Goal: Find specific page/section: Find specific page/section

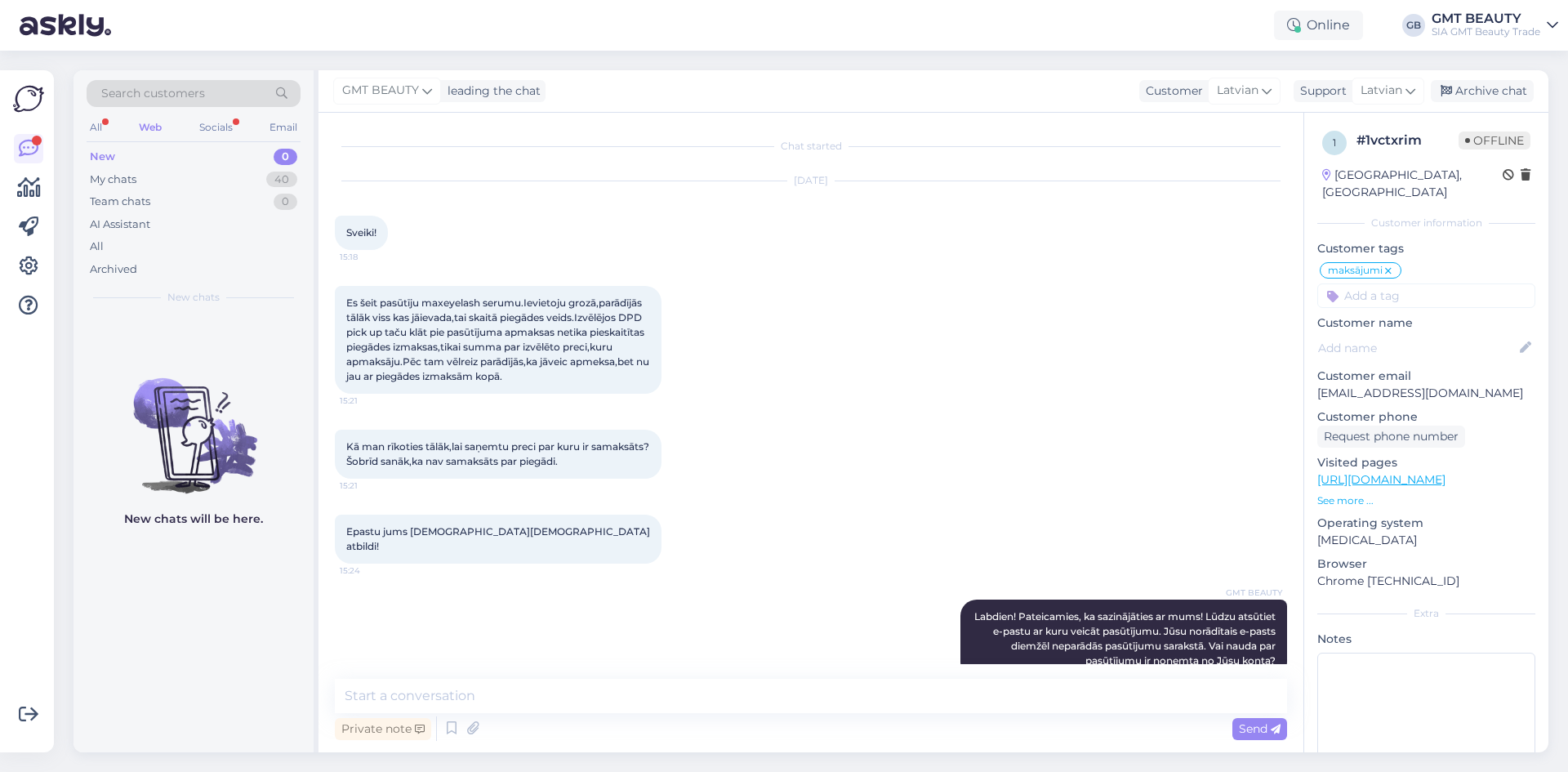
drag, startPoint x: 0, startPoint y: 0, endPoint x: 202, endPoint y: 90, distance: 221.1
click at [202, 90] on span "Search customers" at bounding box center [154, 94] width 104 height 17
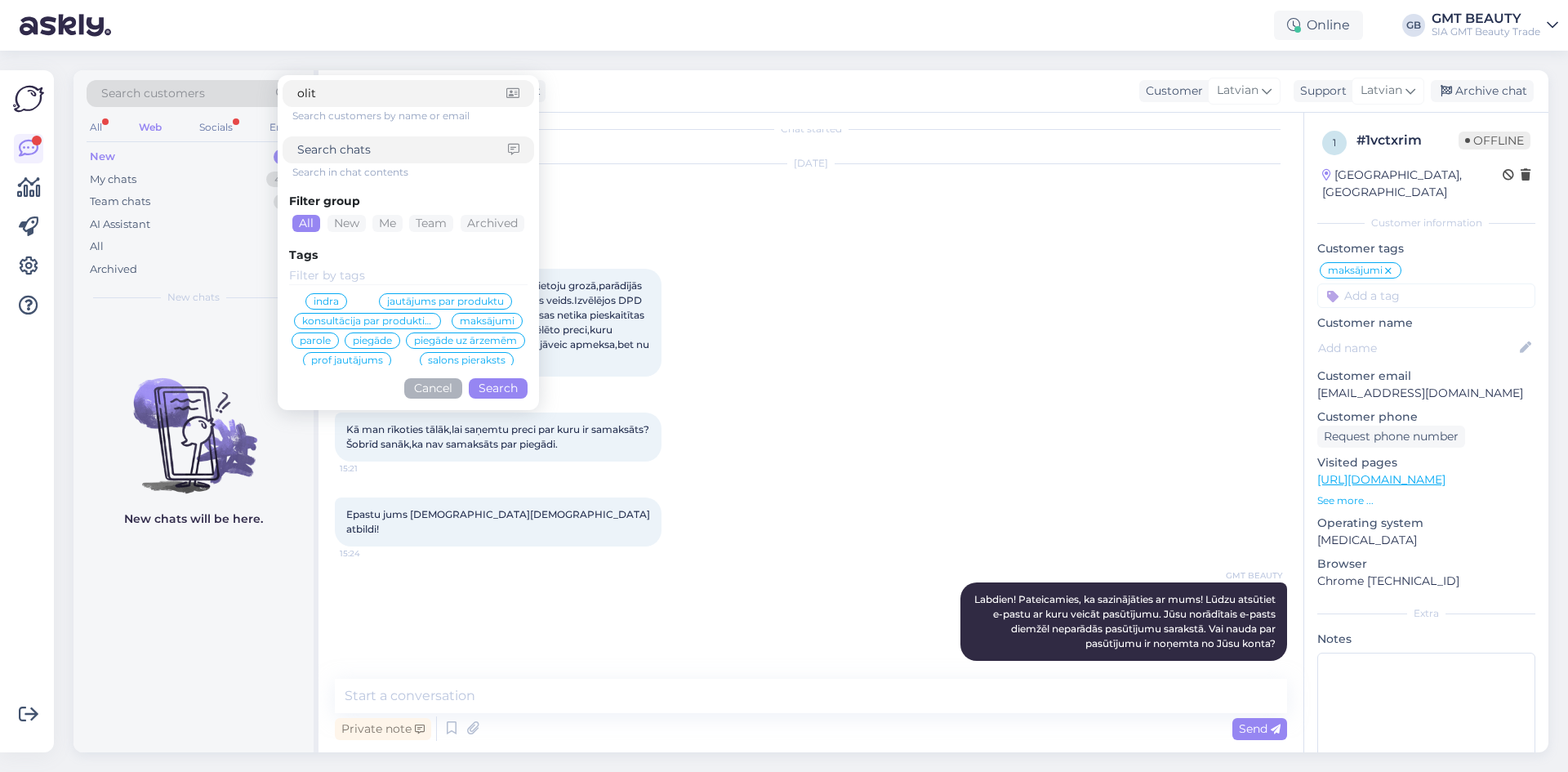
type input "olita"
click button "Search" at bounding box center [498, 388] width 59 height 20
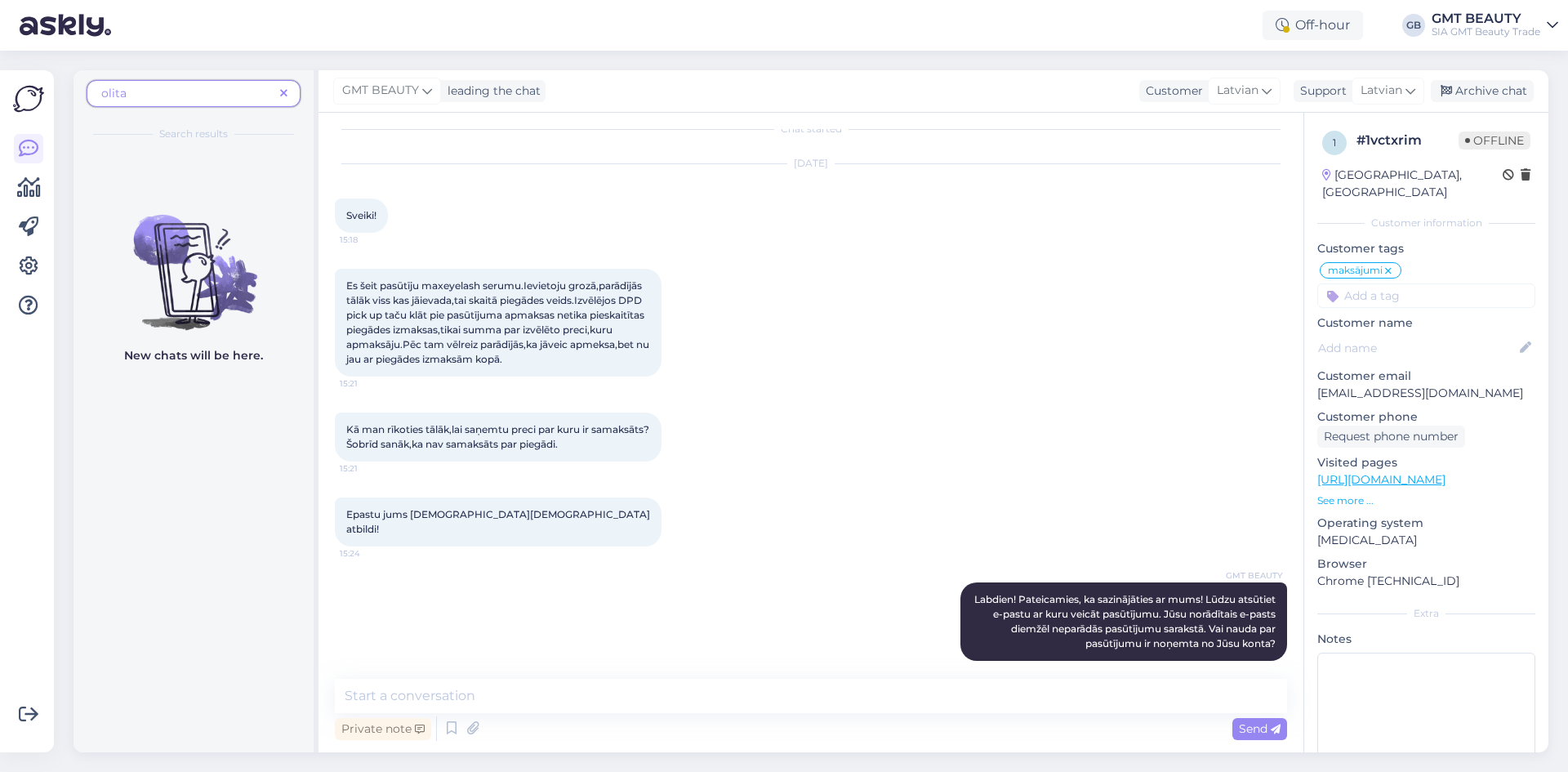
click at [145, 87] on span "olita" at bounding box center [188, 94] width 173 height 17
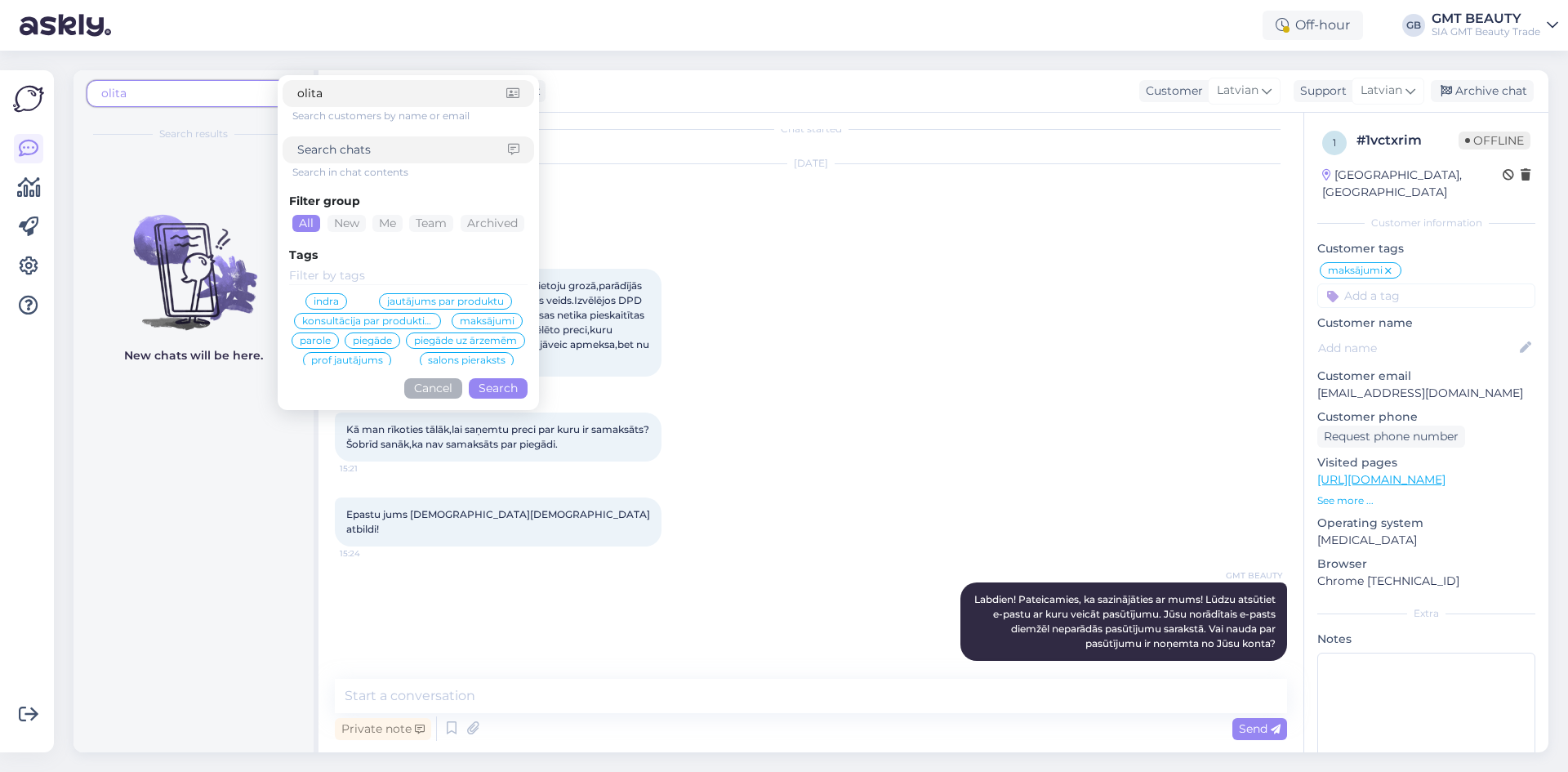
type input "olita."
click button "Search" at bounding box center [498, 388] width 59 height 20
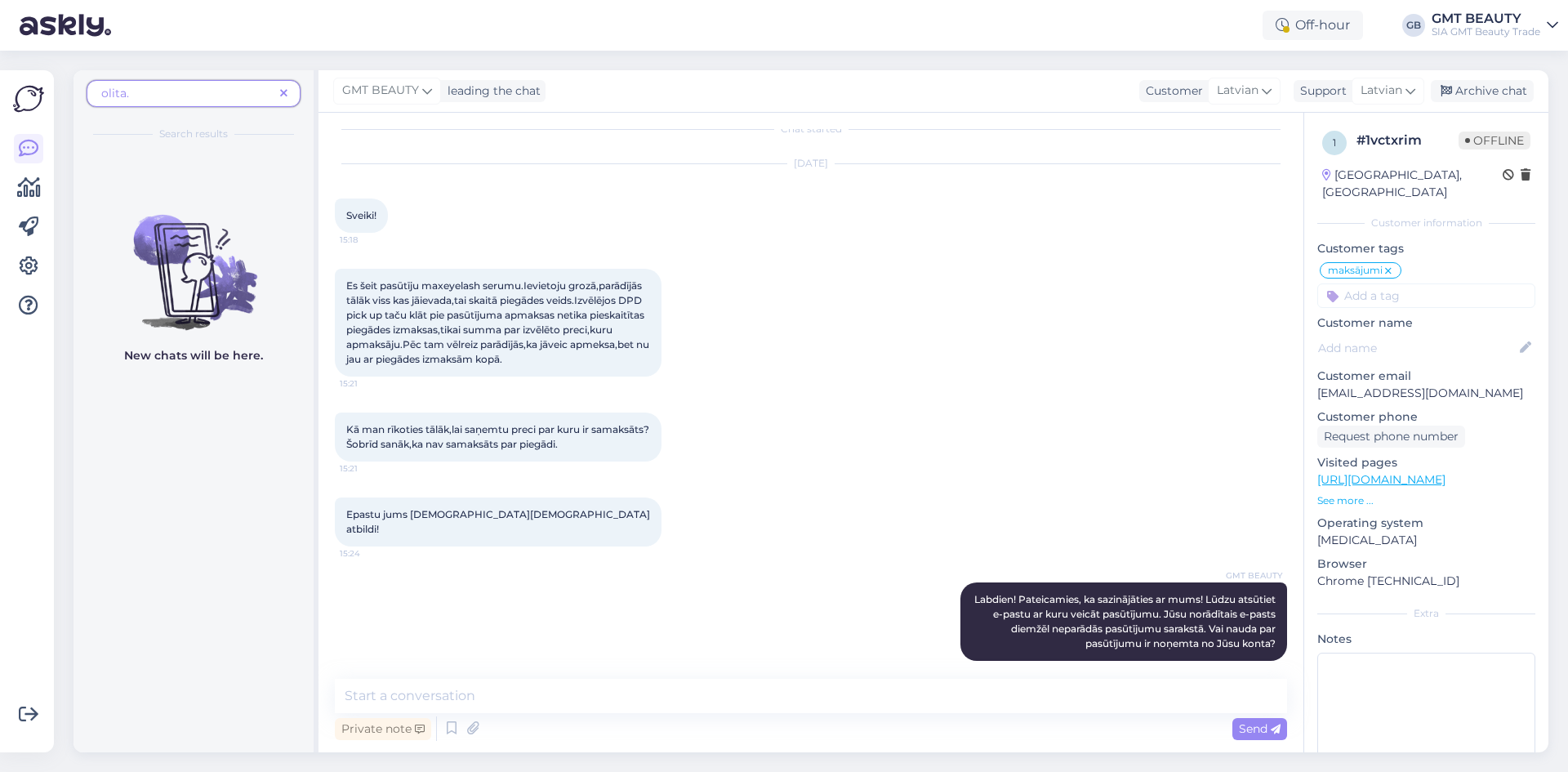
click at [280, 96] on icon at bounding box center [284, 94] width 8 height 12
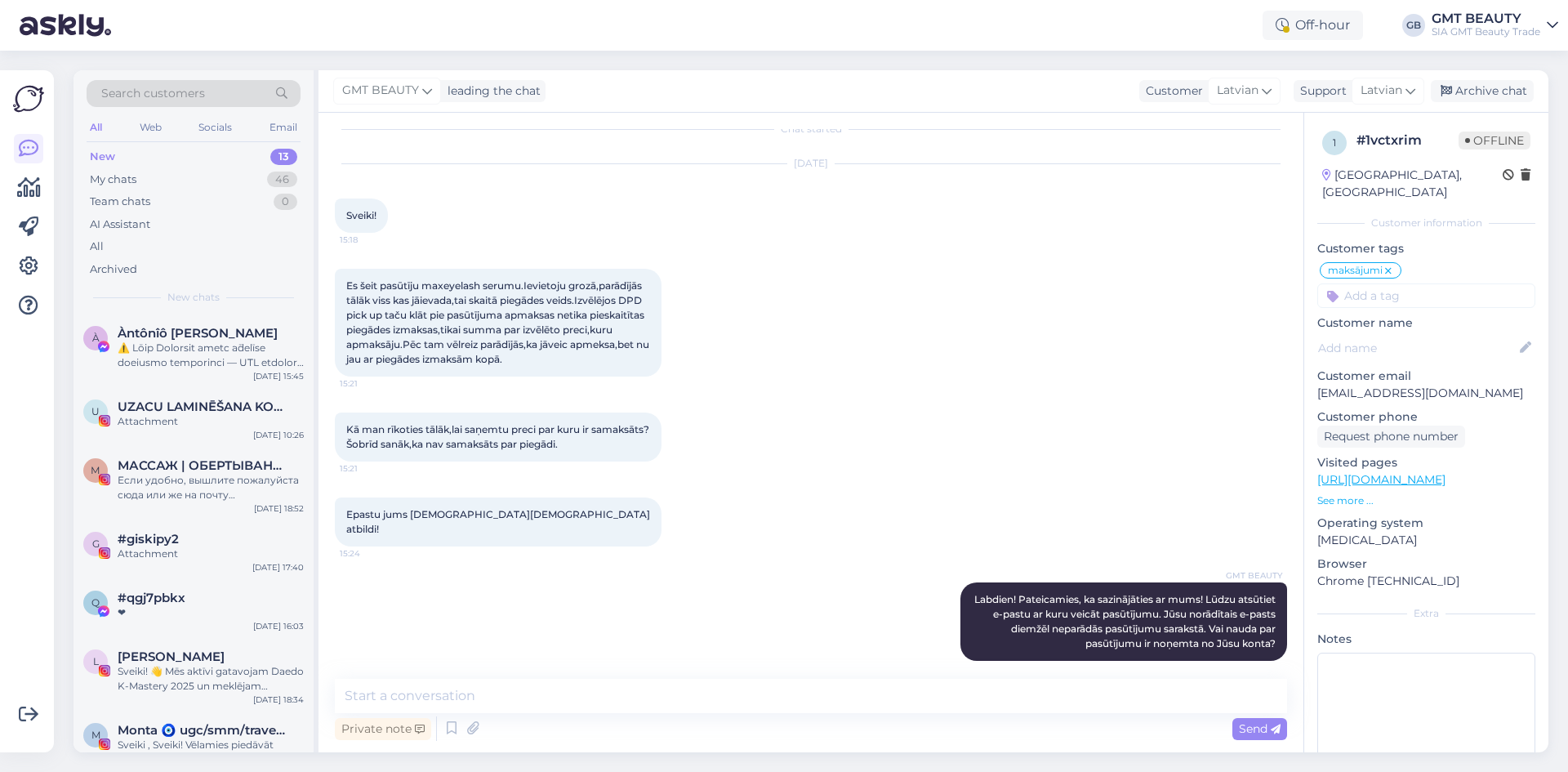
click at [218, 95] on div "Search customers" at bounding box center [193, 93] width 214 height 27
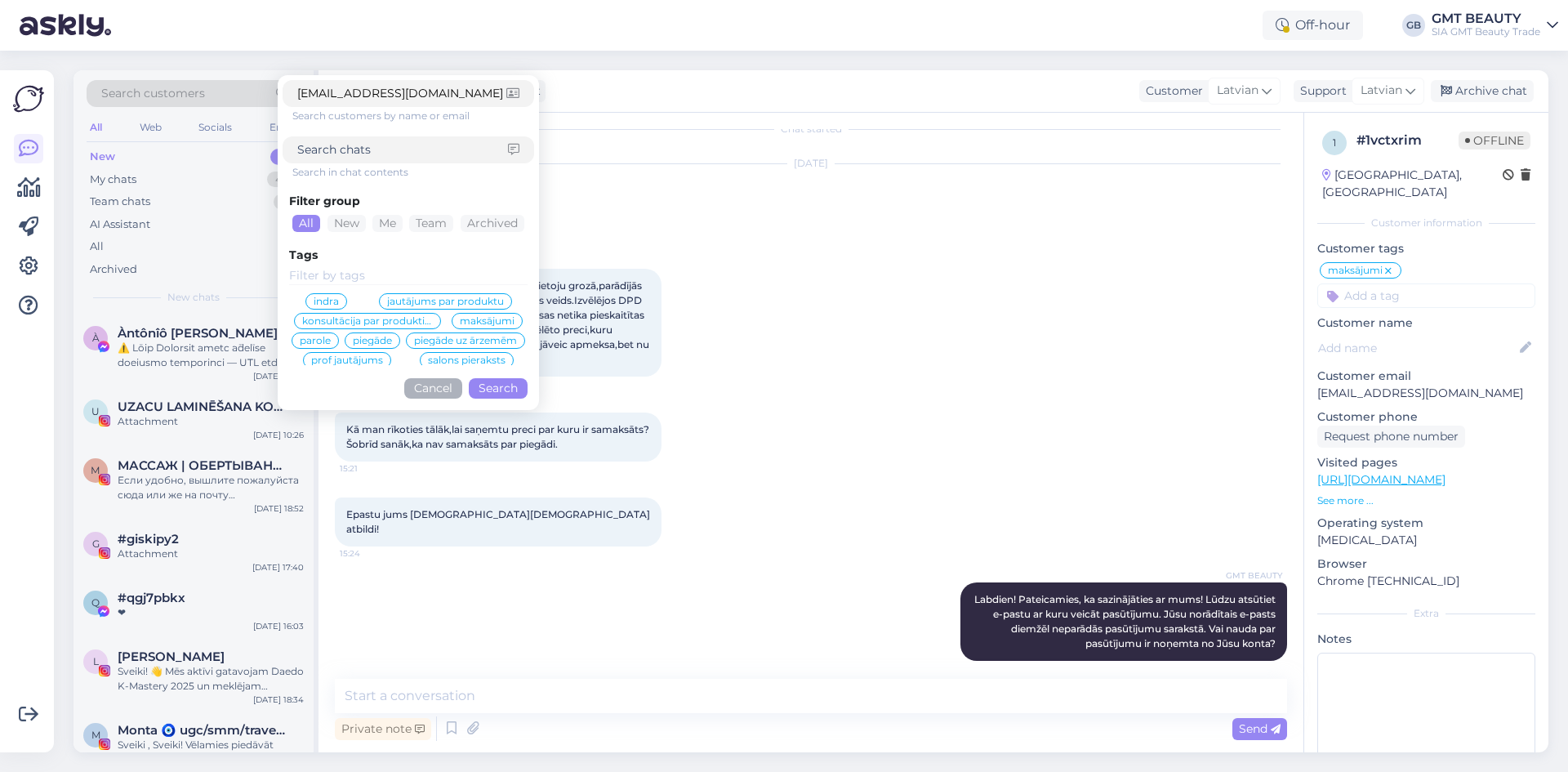
type input "[EMAIL_ADDRESS][DOMAIN_NAME]"
click at [502, 391] on button "Search" at bounding box center [498, 388] width 59 height 20
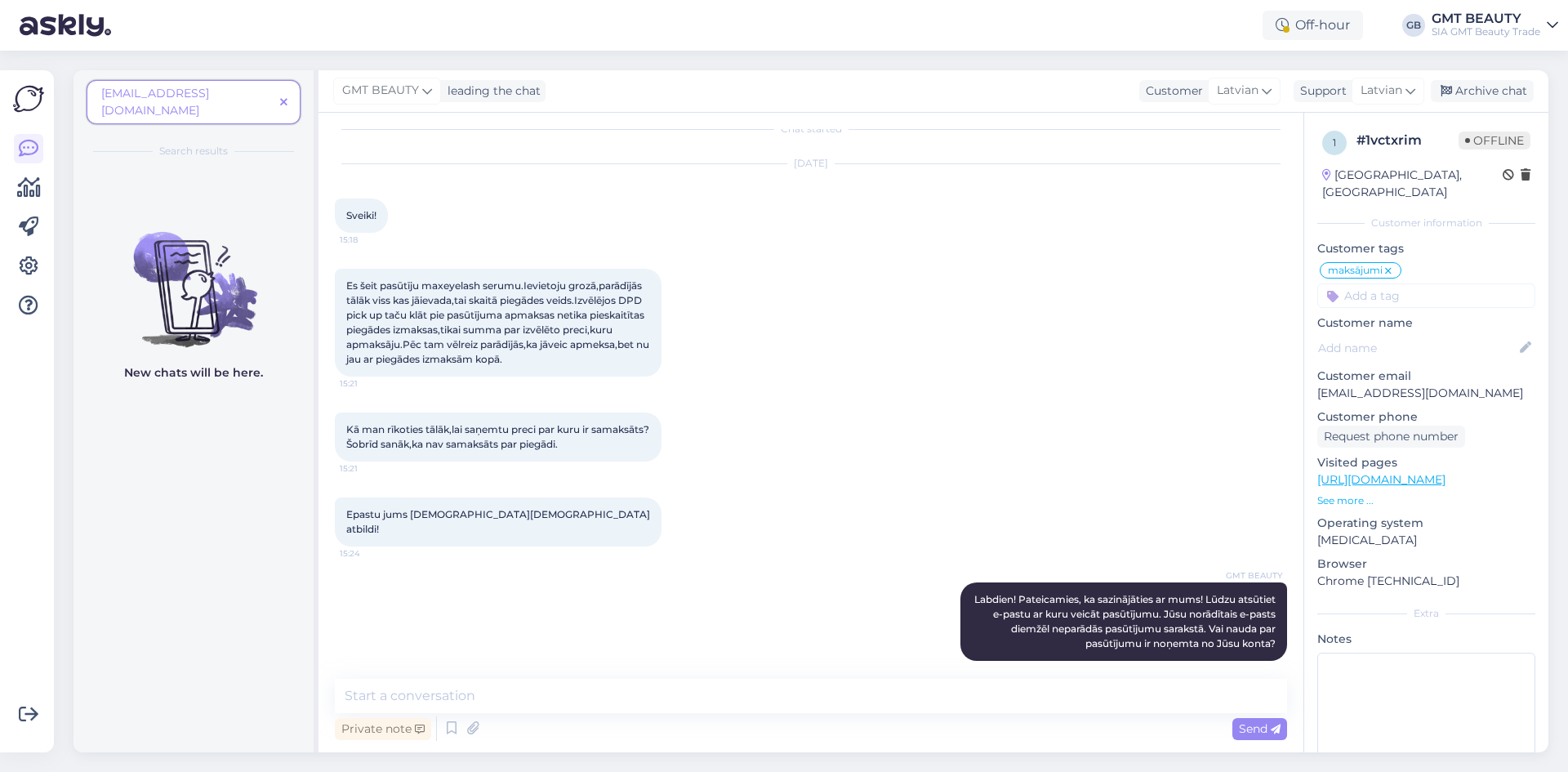
click at [244, 93] on span "[EMAIL_ADDRESS][DOMAIN_NAME]" at bounding box center [188, 103] width 173 height 35
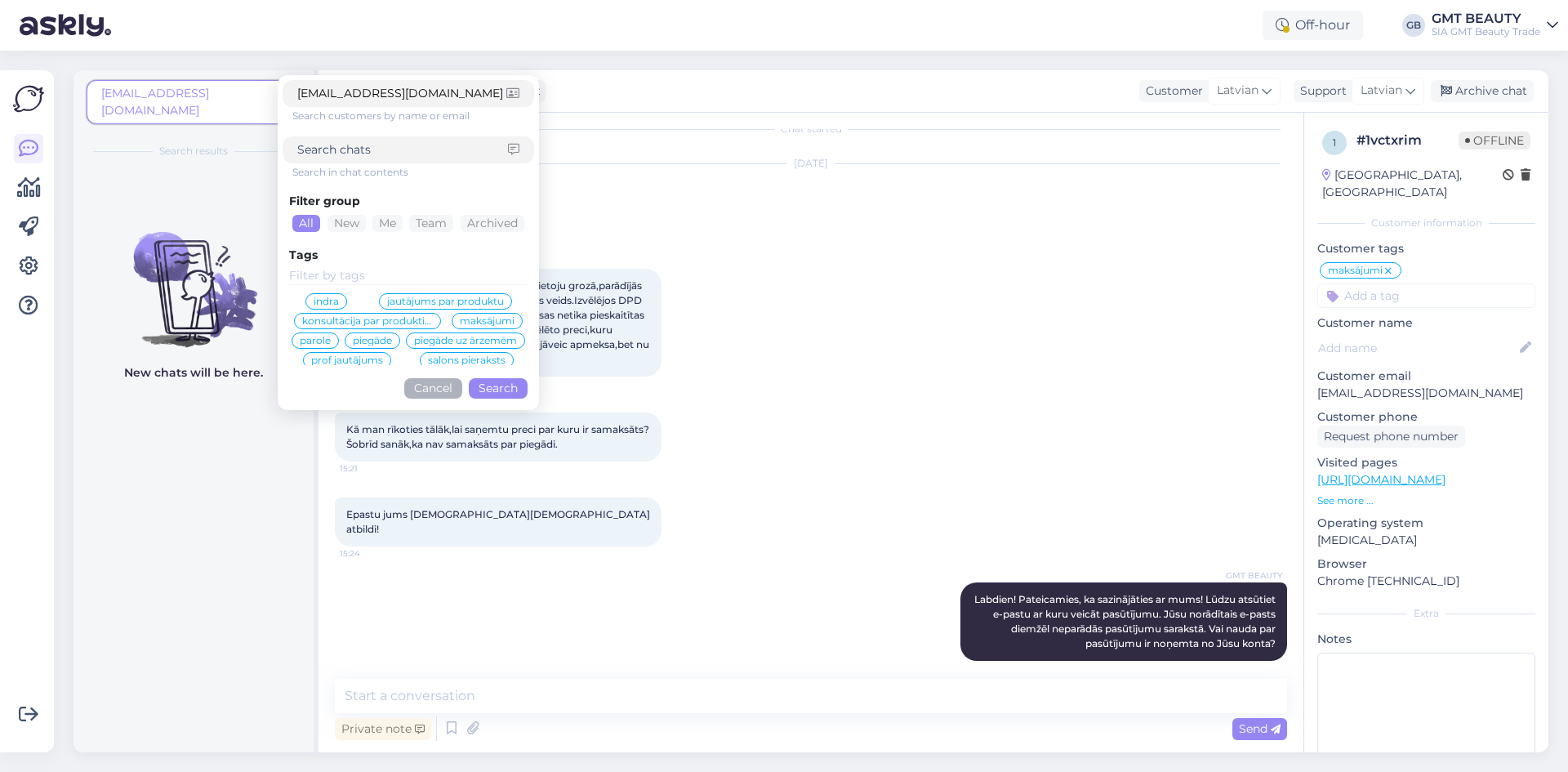
drag, startPoint x: 441, startPoint y: 90, endPoint x: 127, endPoint y: 71, distance: 314.6
click at [164, 81] on div "[EMAIL_ADDRESS][DOMAIN_NAME] [DOMAIN_NAME][EMAIL_ADDRESS][DOMAIN_NAME] Search c…" at bounding box center [193, 107] width 214 height 54
click at [20, 100] on img at bounding box center [29, 99] width 31 height 31
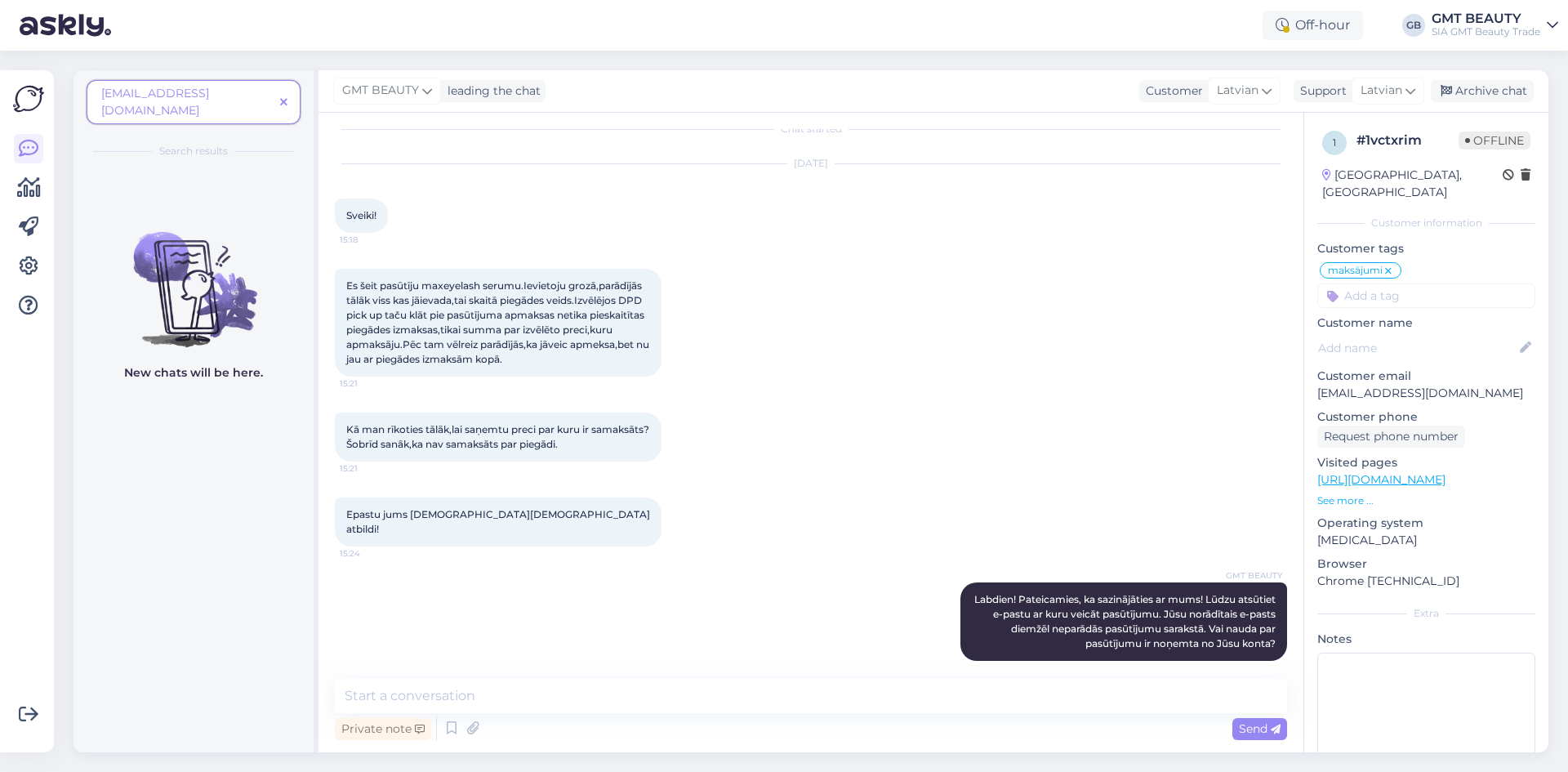
click at [54, 25] on img at bounding box center [64, 25] width 91 height 51
click at [283, 94] on span at bounding box center [283, 103] width 20 height 17
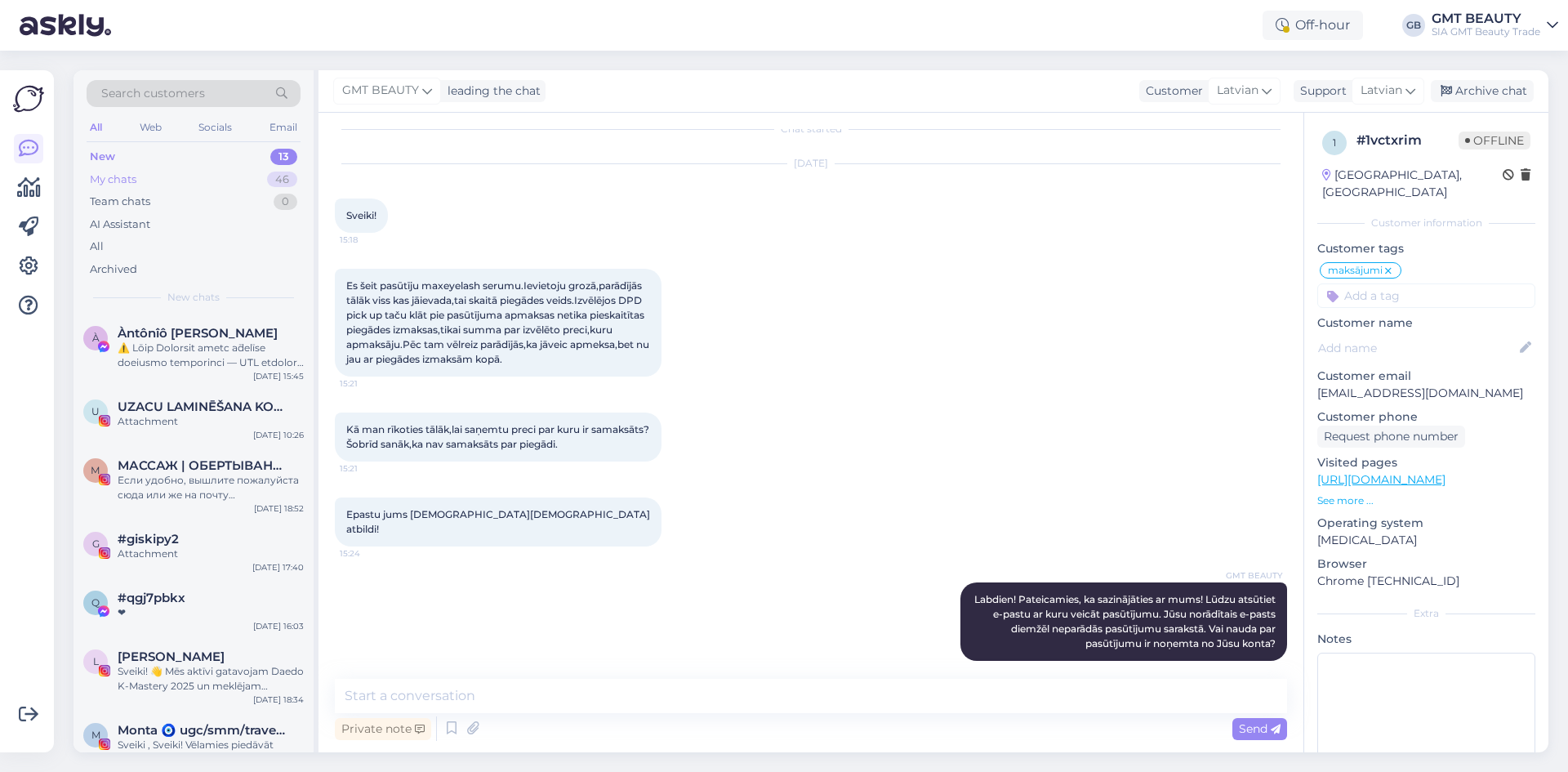
click at [109, 179] on div "My chats" at bounding box center [113, 180] width 47 height 16
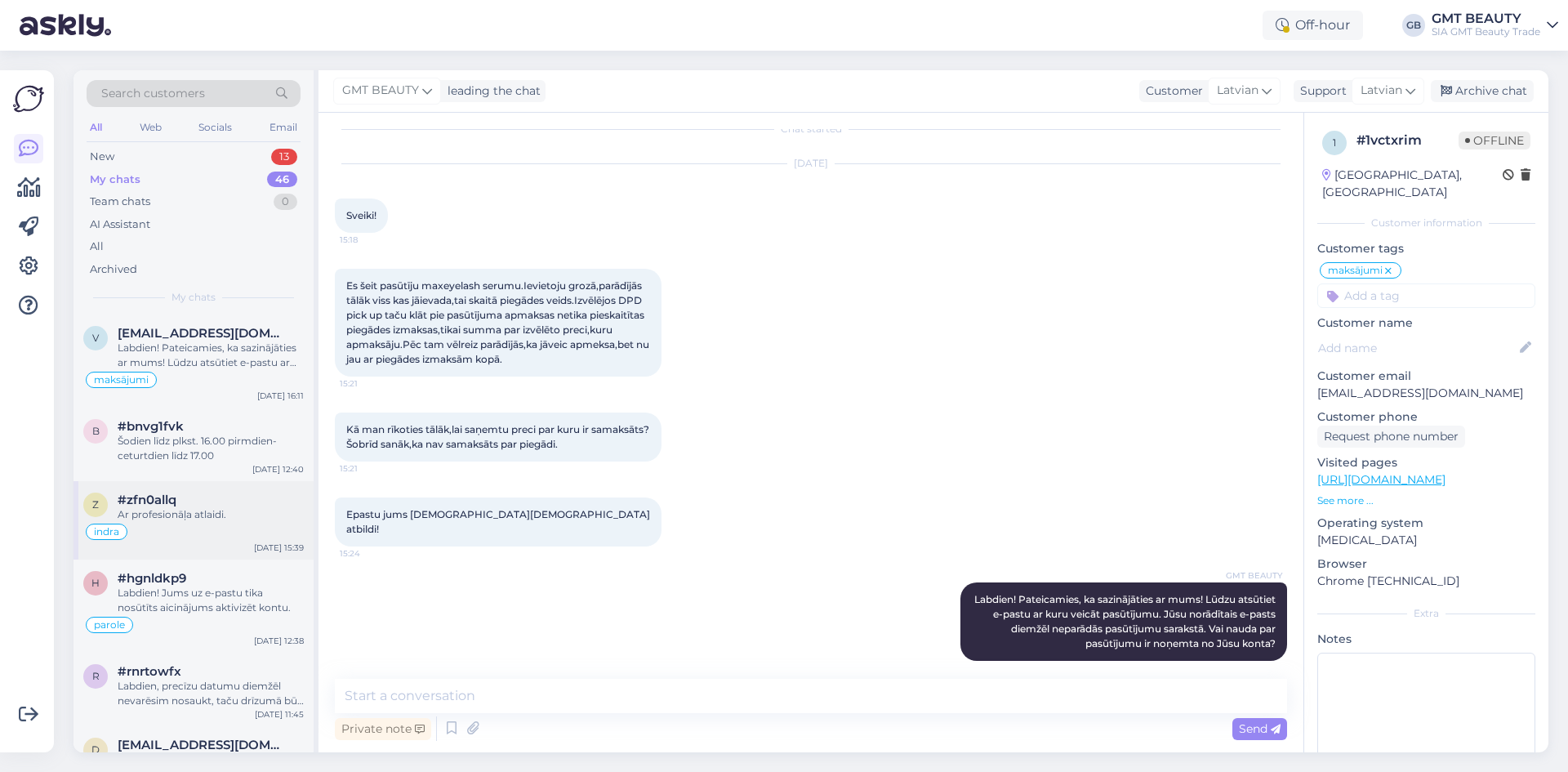
click at [156, 508] on div "Ar profesionāļa atlaidi." at bounding box center [211, 515] width 186 height 14
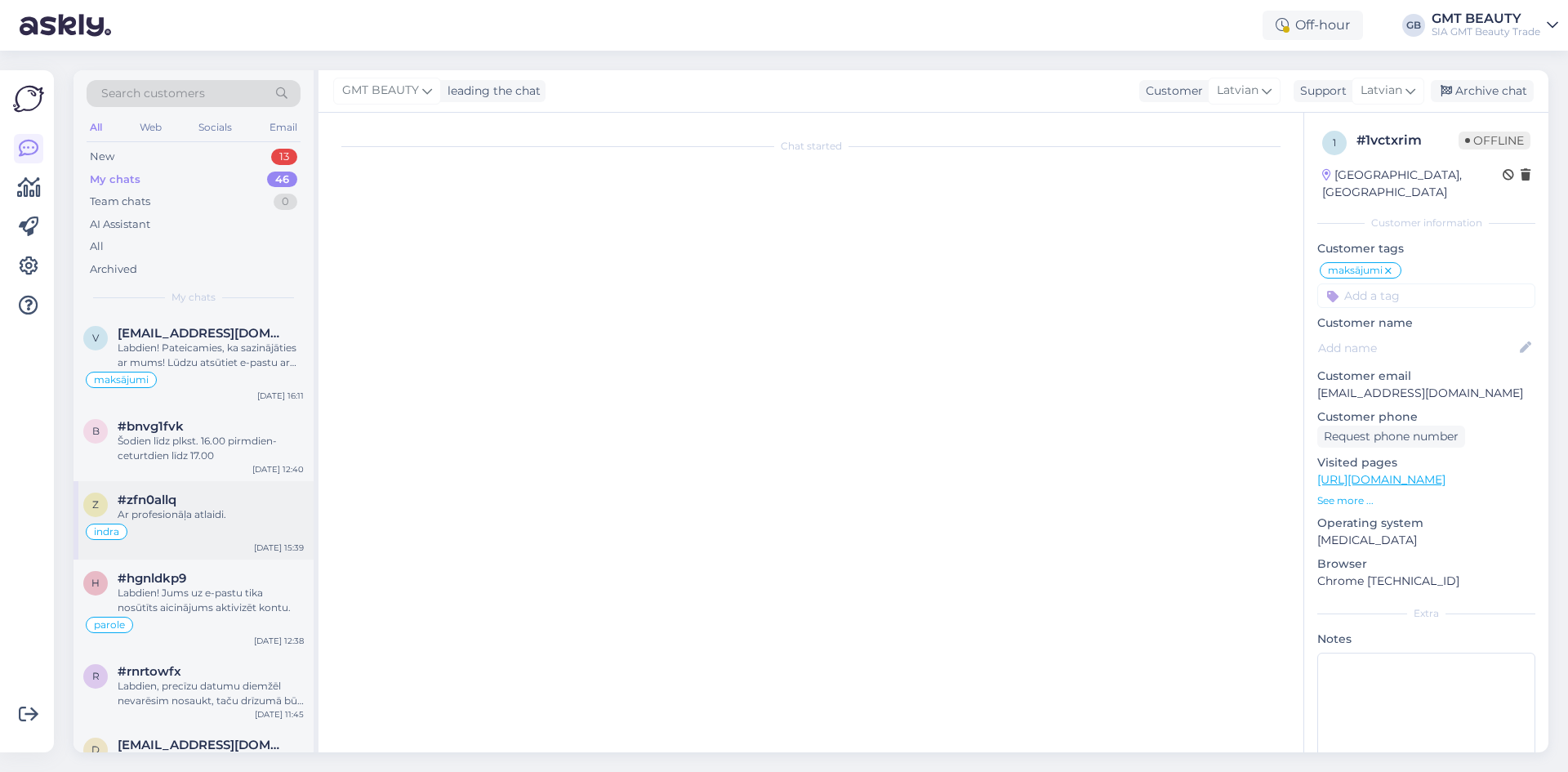
scroll to position [837, 0]
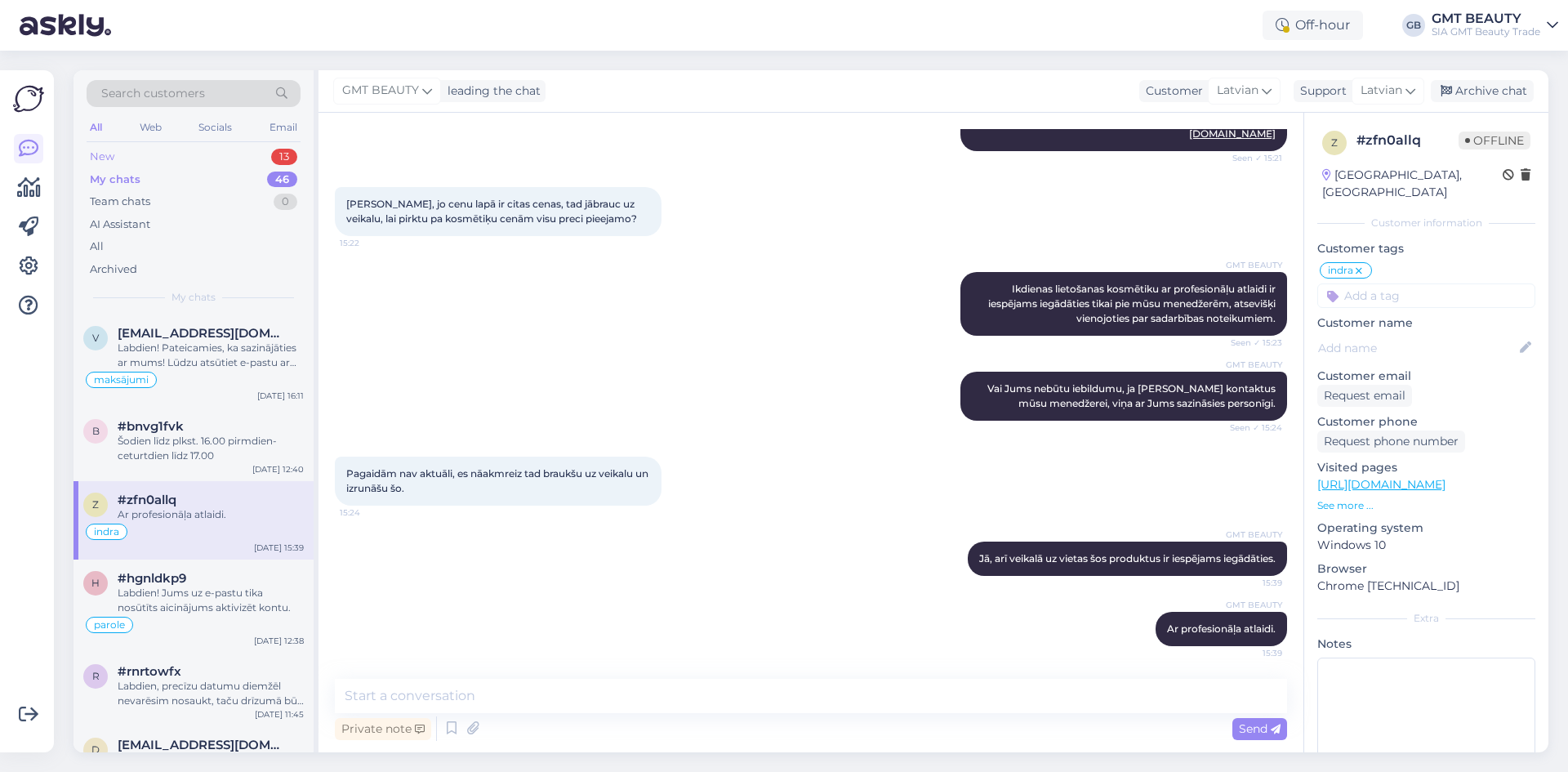
click at [130, 157] on div "New 13" at bounding box center [193, 157] width 214 height 23
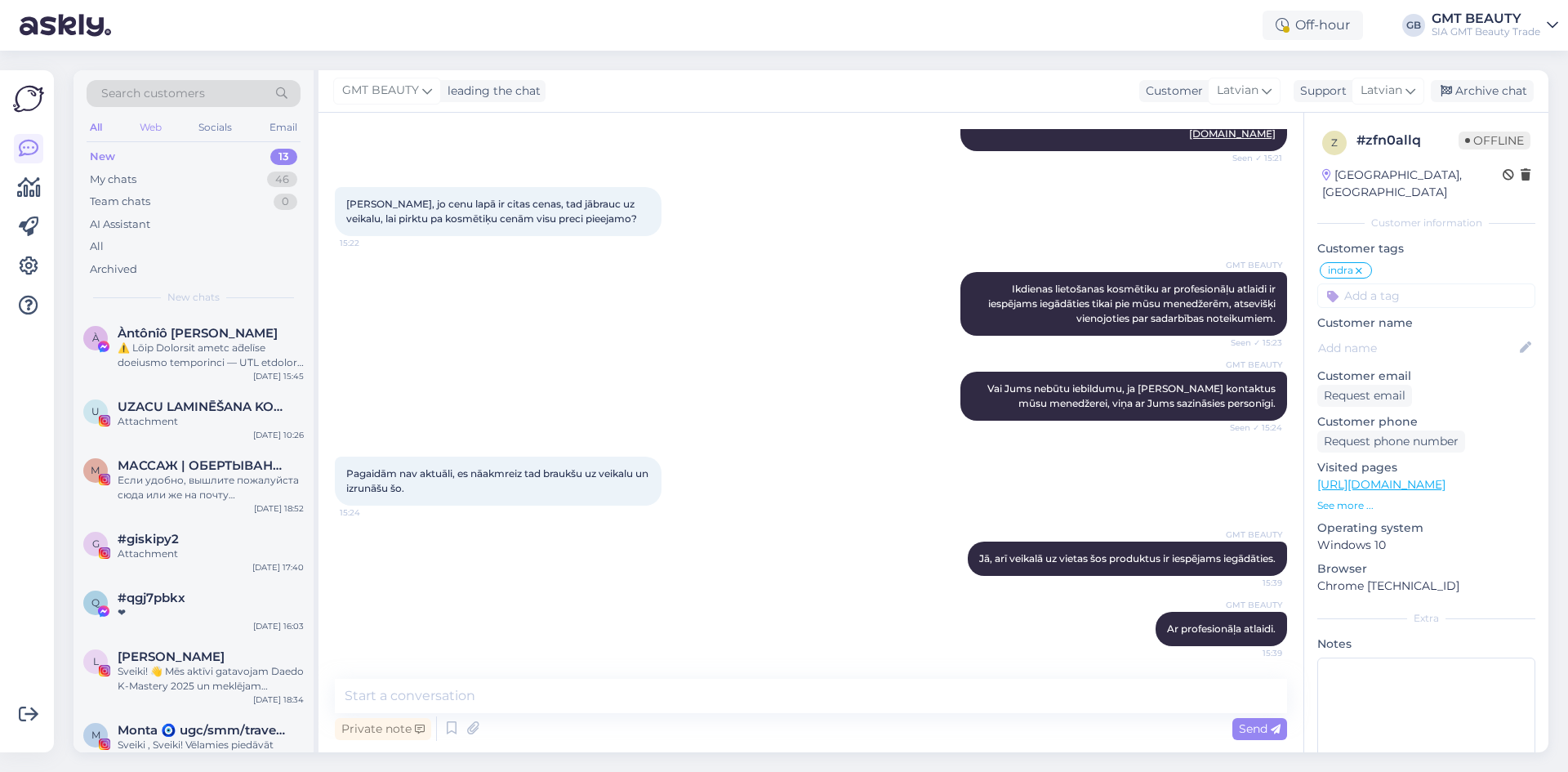
click at [151, 126] on div "Web" at bounding box center [151, 128] width 29 height 21
